Goal: Information Seeking & Learning: Learn about a topic

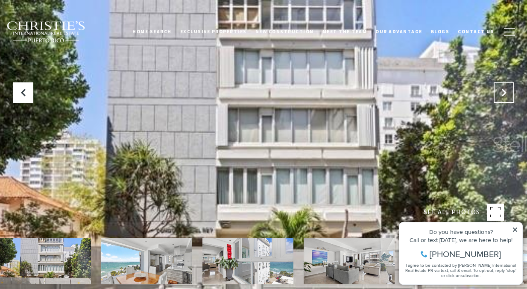
click at [501, 94] on icon at bounding box center [504, 92] width 9 height 9
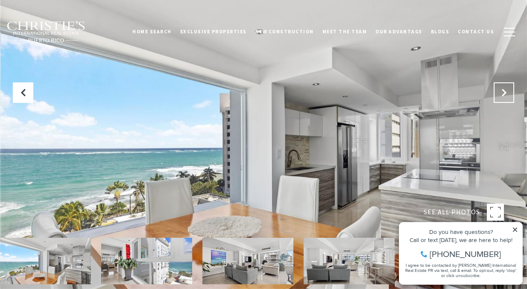
click at [499, 90] on button "Next Slide" at bounding box center [504, 92] width 21 height 21
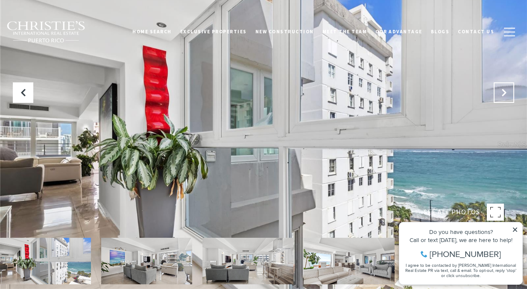
click at [499, 90] on button "Next Slide" at bounding box center [504, 92] width 21 height 21
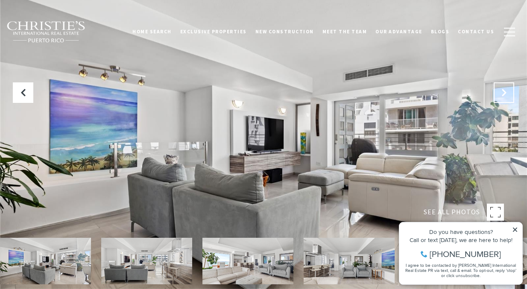
click at [498, 90] on button "Next Slide" at bounding box center [504, 92] width 21 height 21
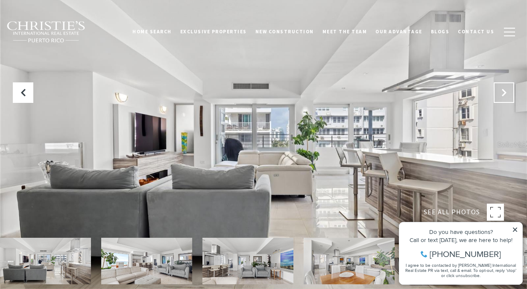
click at [498, 90] on button "Next Slide" at bounding box center [504, 92] width 21 height 21
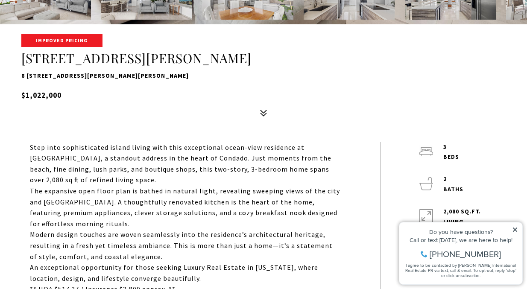
scroll to position [268, 0]
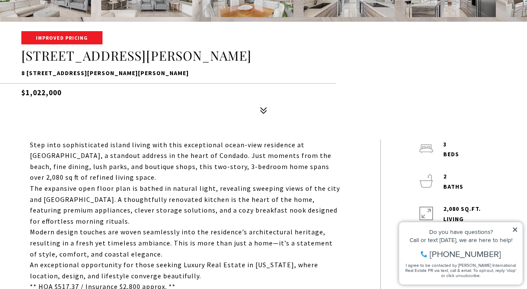
drag, startPoint x: 15, startPoint y: 90, endPoint x: 70, endPoint y: 88, distance: 55.2
click at [70, 88] on div "Improved Pricing 8 [STREET_ADDRESS][PERSON_NAME][PERSON_NAME][PERSON_NAME] $1,0…" at bounding box center [263, 75] width 527 height 86
click at [517, 227] on icon at bounding box center [515, 230] width 6 height 6
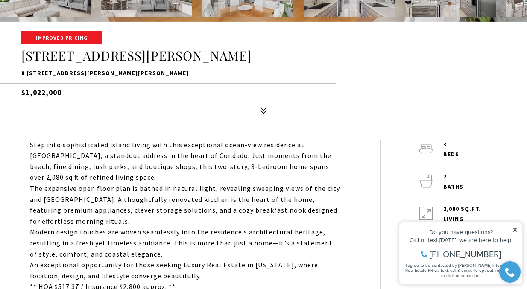
click at [515, 228] on icon at bounding box center [515, 230] width 6 height 6
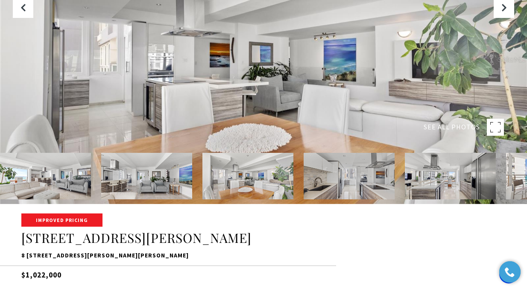
scroll to position [0, 0]
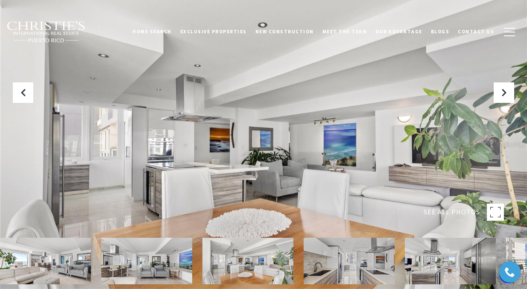
click at [273, 116] on div at bounding box center [263, 144] width 527 height 289
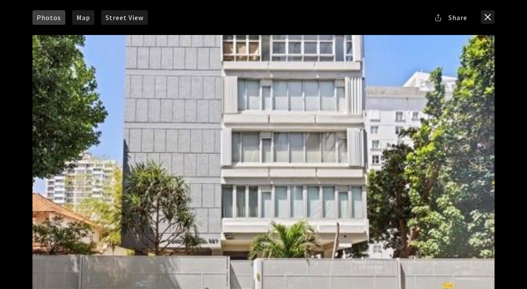
click at [496, 163] on div at bounding box center [263, 164] width 473 height 269
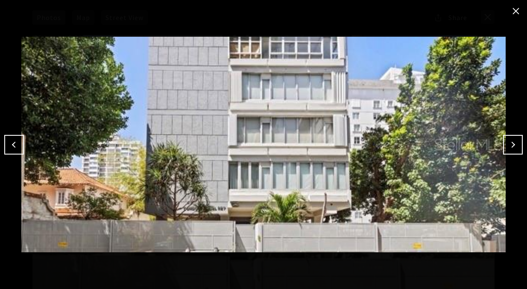
click at [507, 147] on button "Next" at bounding box center [513, 145] width 20 height 20
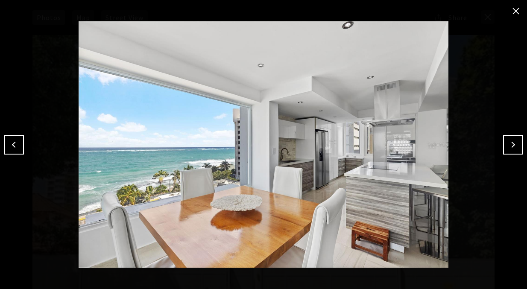
click at [507, 147] on button "Next" at bounding box center [513, 145] width 20 height 20
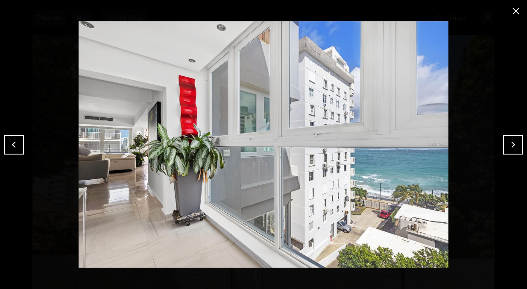
click at [507, 147] on button "Next" at bounding box center [513, 145] width 20 height 20
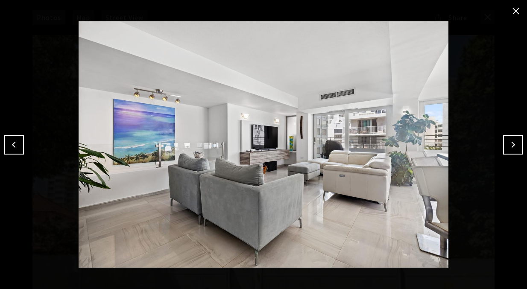
click at [507, 147] on button "Next" at bounding box center [513, 145] width 20 height 20
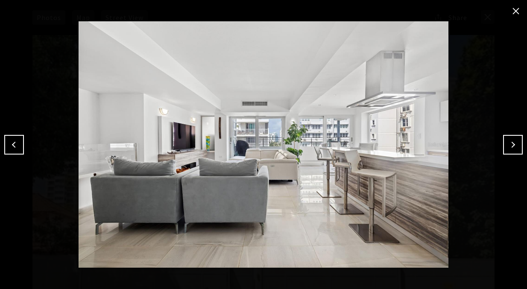
click at [507, 147] on button "Next" at bounding box center [513, 145] width 20 height 20
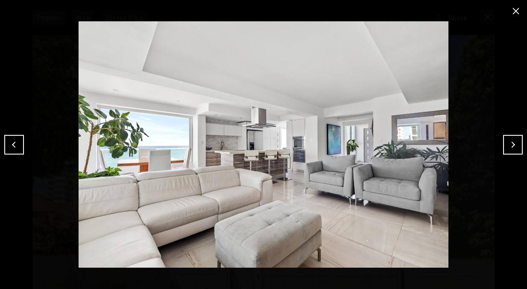
click at [507, 147] on button "Next" at bounding box center [513, 145] width 20 height 20
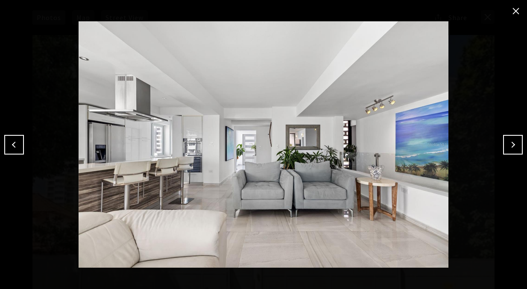
click at [507, 147] on button "Next" at bounding box center [513, 145] width 20 height 20
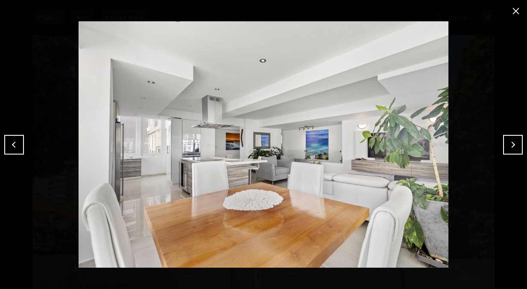
click at [507, 147] on button "Next" at bounding box center [513, 145] width 20 height 20
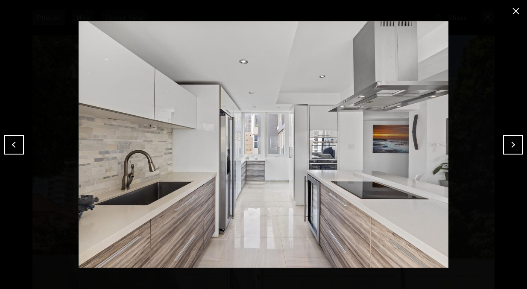
click at [507, 147] on button "Next" at bounding box center [513, 145] width 20 height 20
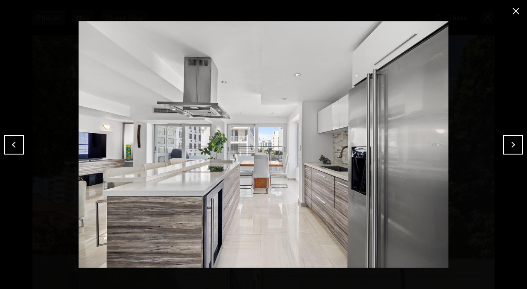
click at [507, 147] on button "Next" at bounding box center [513, 145] width 20 height 20
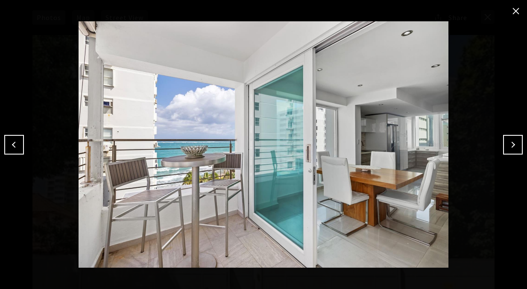
click at [507, 147] on button "Next" at bounding box center [513, 145] width 20 height 20
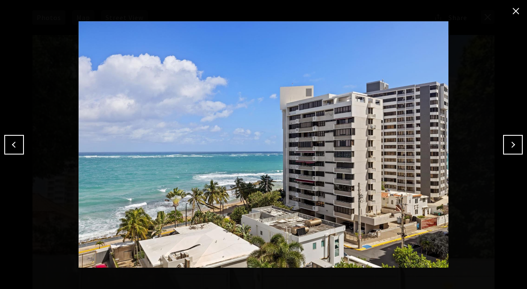
click at [507, 147] on button "Next" at bounding box center [513, 145] width 20 height 20
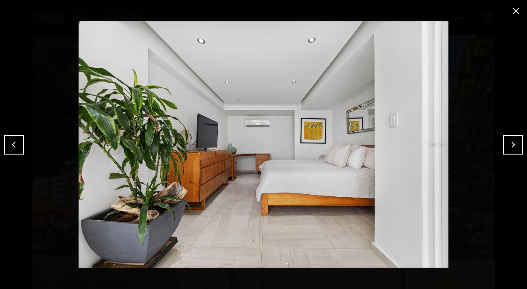
click at [507, 147] on button "Next" at bounding box center [513, 145] width 20 height 20
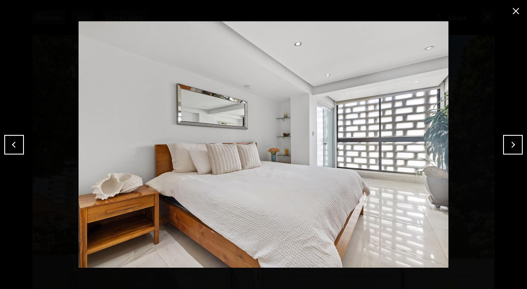
click at [507, 147] on button "Next" at bounding box center [513, 145] width 20 height 20
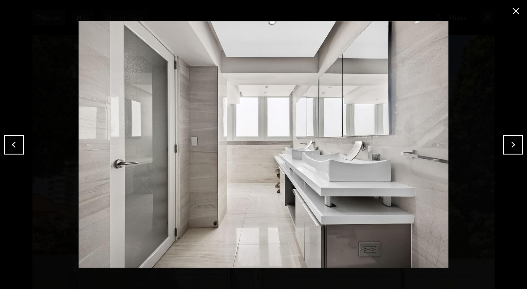
click at [507, 147] on button "Next" at bounding box center [513, 145] width 20 height 20
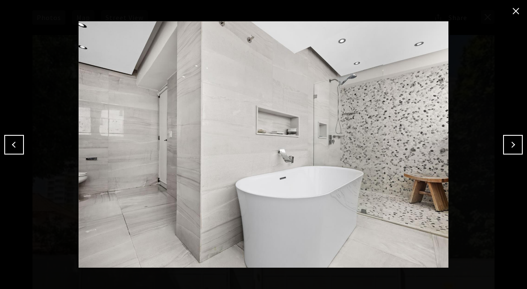
click at [507, 147] on button "Next" at bounding box center [513, 145] width 20 height 20
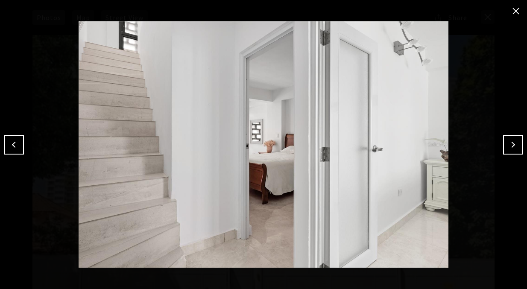
click at [507, 147] on button "Next" at bounding box center [513, 145] width 20 height 20
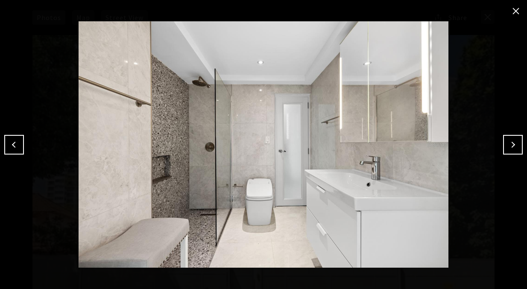
click at [507, 147] on button "Next" at bounding box center [513, 145] width 20 height 20
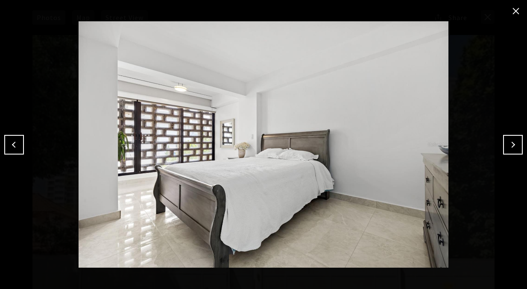
click at [507, 147] on button "Next" at bounding box center [513, 145] width 20 height 20
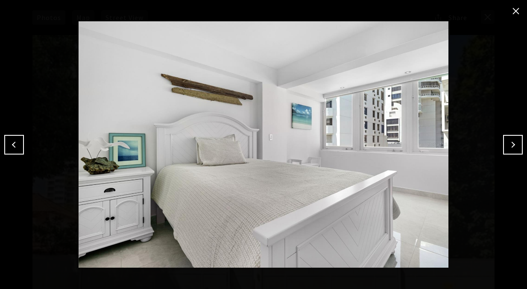
click at [507, 147] on button "Next" at bounding box center [513, 145] width 20 height 20
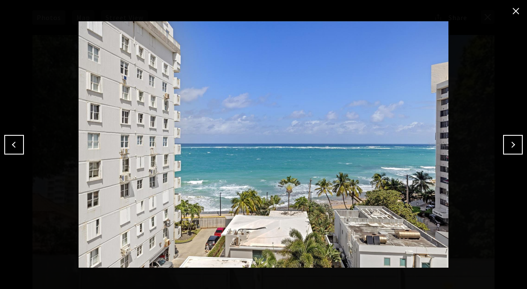
click at [507, 147] on button "Next" at bounding box center [513, 145] width 20 height 20
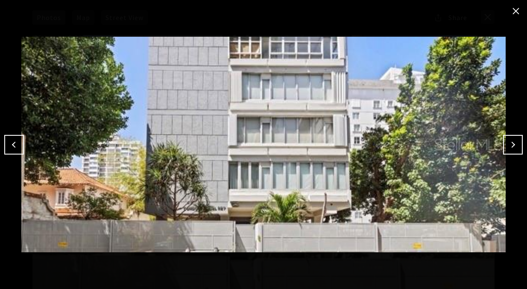
click at [507, 147] on button "Next" at bounding box center [513, 145] width 20 height 20
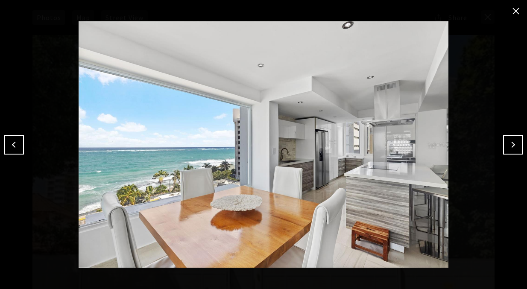
click at [517, 10] on button "close modal" at bounding box center [516, 11] width 14 height 14
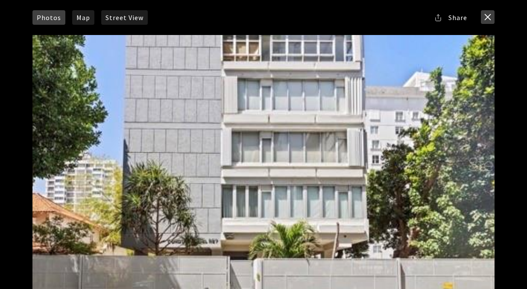
click at [488, 15] on button "close modal" at bounding box center [488, 17] width 14 height 14
